Goal: Task Accomplishment & Management: Use online tool/utility

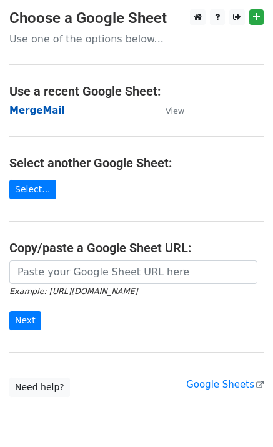
click at [31, 112] on strong "MergeMail" at bounding box center [37, 110] width 56 height 11
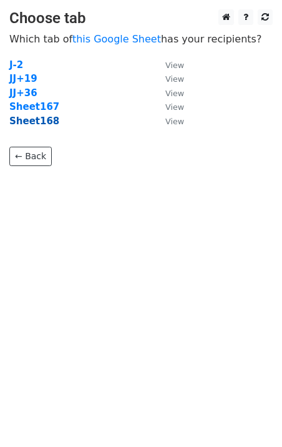
click at [43, 122] on strong "Sheet168" at bounding box center [34, 120] width 50 height 11
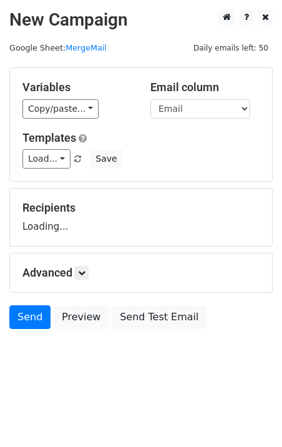
click at [44, 144] on h5 "Templates" at bounding box center [140, 138] width 237 height 14
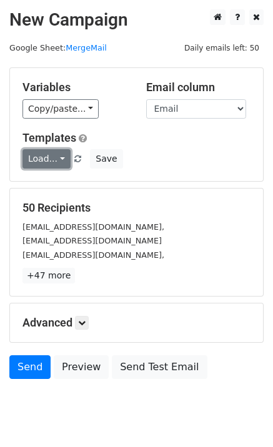
click at [47, 153] on link "Load..." at bounding box center [46, 158] width 48 height 19
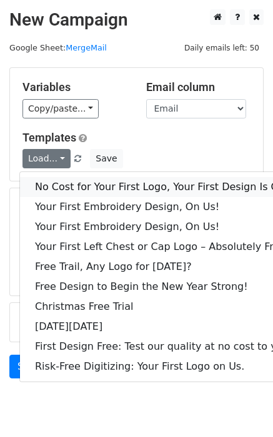
click at [75, 187] on link "No Cost for Your First Logo, Your First Design Is On Us!" at bounding box center [169, 187] width 299 height 20
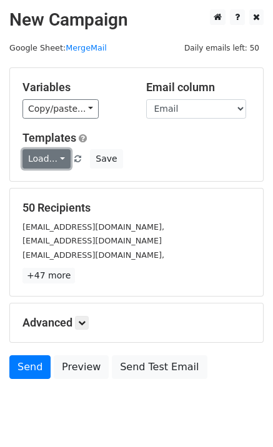
click at [53, 157] on link "Load..." at bounding box center [46, 158] width 48 height 19
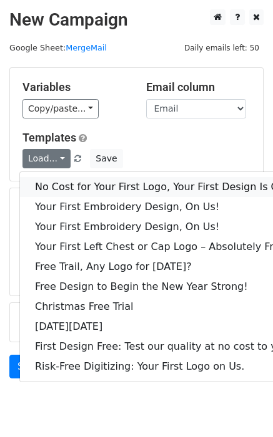
click at [86, 182] on link "No Cost for Your First Logo, Your First Design Is On Us!" at bounding box center [169, 187] width 299 height 20
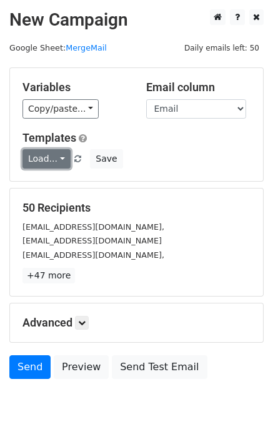
click at [44, 156] on link "Load..." at bounding box center [46, 158] width 48 height 19
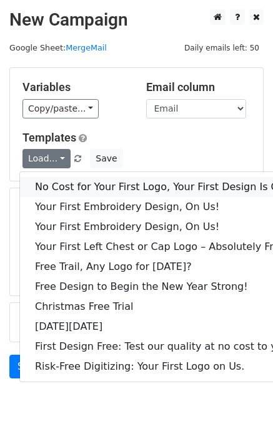
click at [73, 189] on link "No Cost for Your First Logo, Your First Design Is On Us!" at bounding box center [169, 187] width 299 height 20
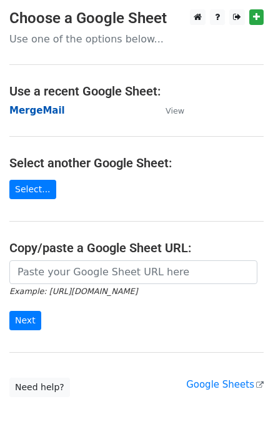
click at [39, 112] on strong "MergeMail" at bounding box center [37, 110] width 56 height 11
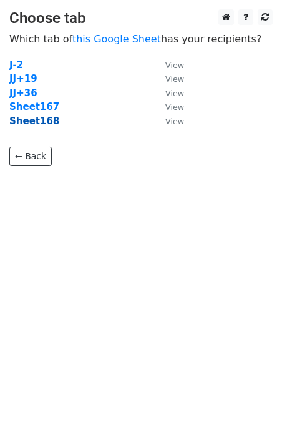
click at [47, 125] on strong "Sheet168" at bounding box center [34, 120] width 50 height 11
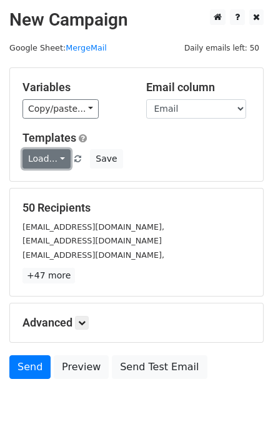
click at [44, 167] on link "Load..." at bounding box center [46, 158] width 48 height 19
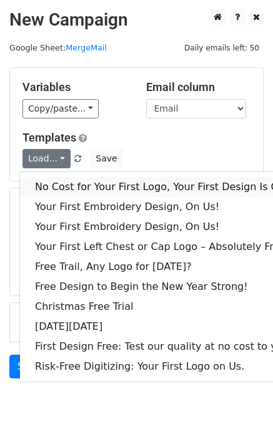
click at [69, 189] on link "No Cost for Your First Logo, Your First Design Is On Us!" at bounding box center [169, 187] width 299 height 20
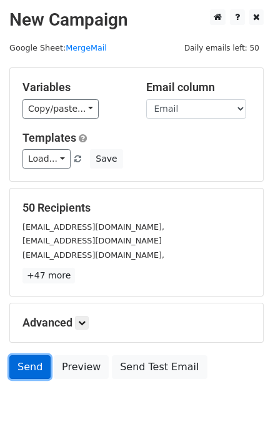
click at [30, 361] on link "Send" at bounding box center [29, 367] width 41 height 24
